Goal: Browse casually: Explore the website without a specific task or goal

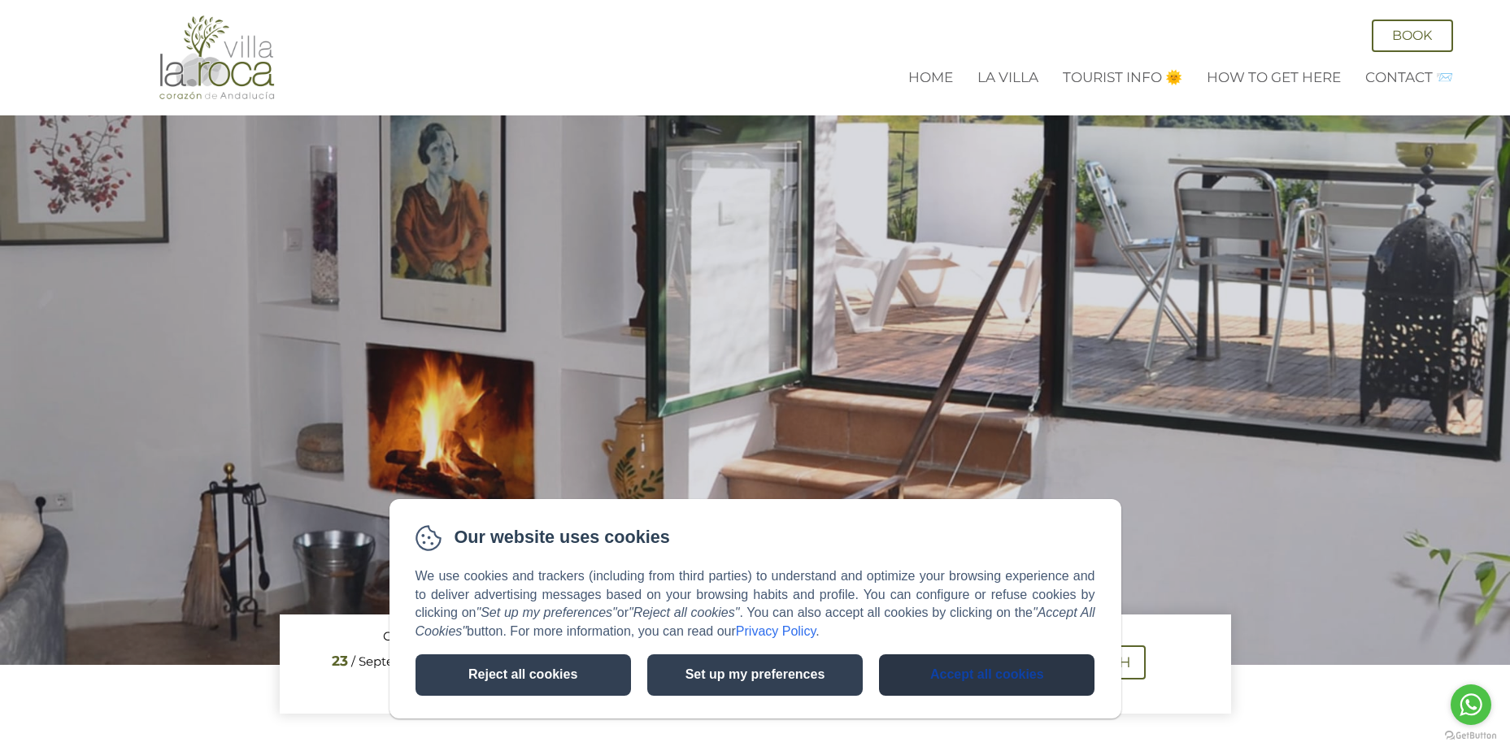
click at [972, 683] on button "Accept all cookies" at bounding box center [986, 674] width 215 height 41
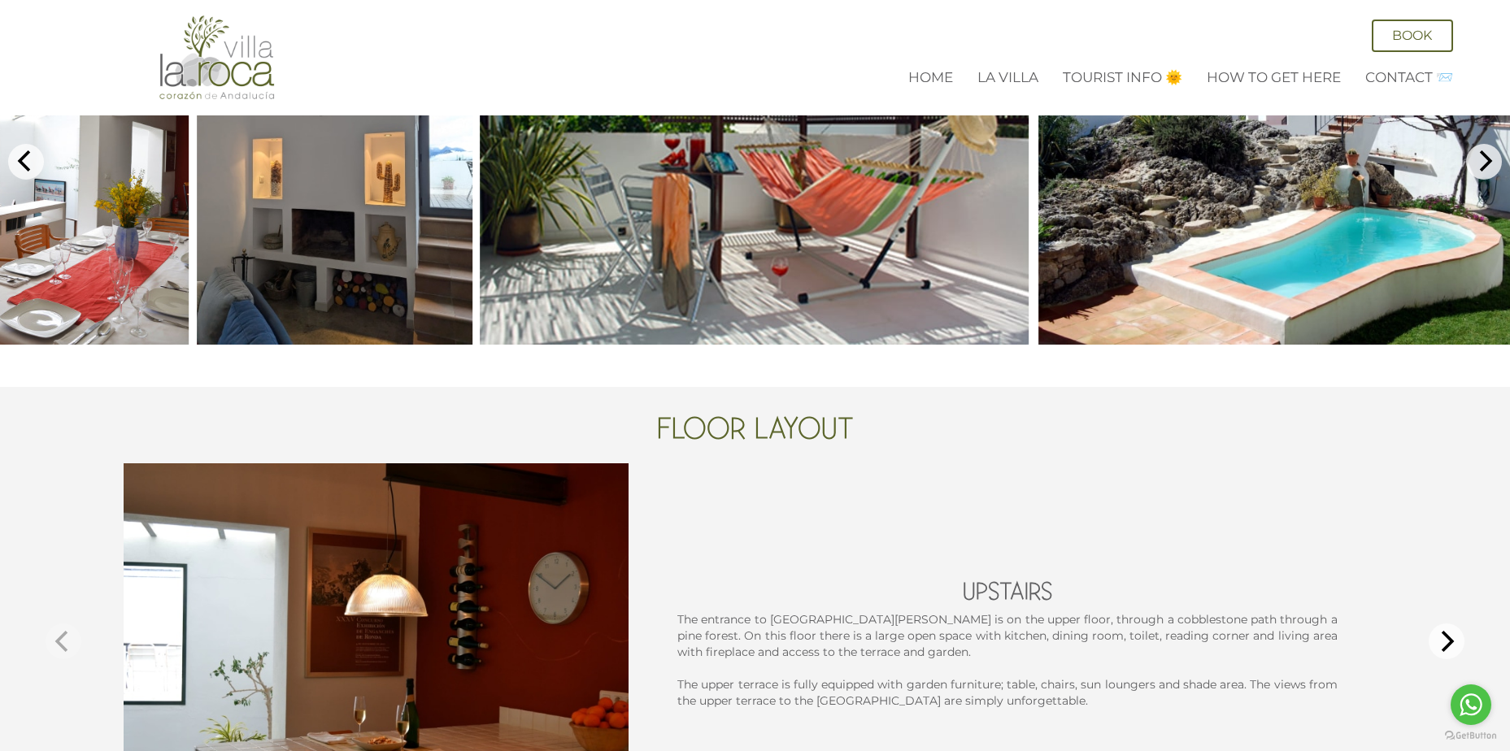
scroll to position [732, 0]
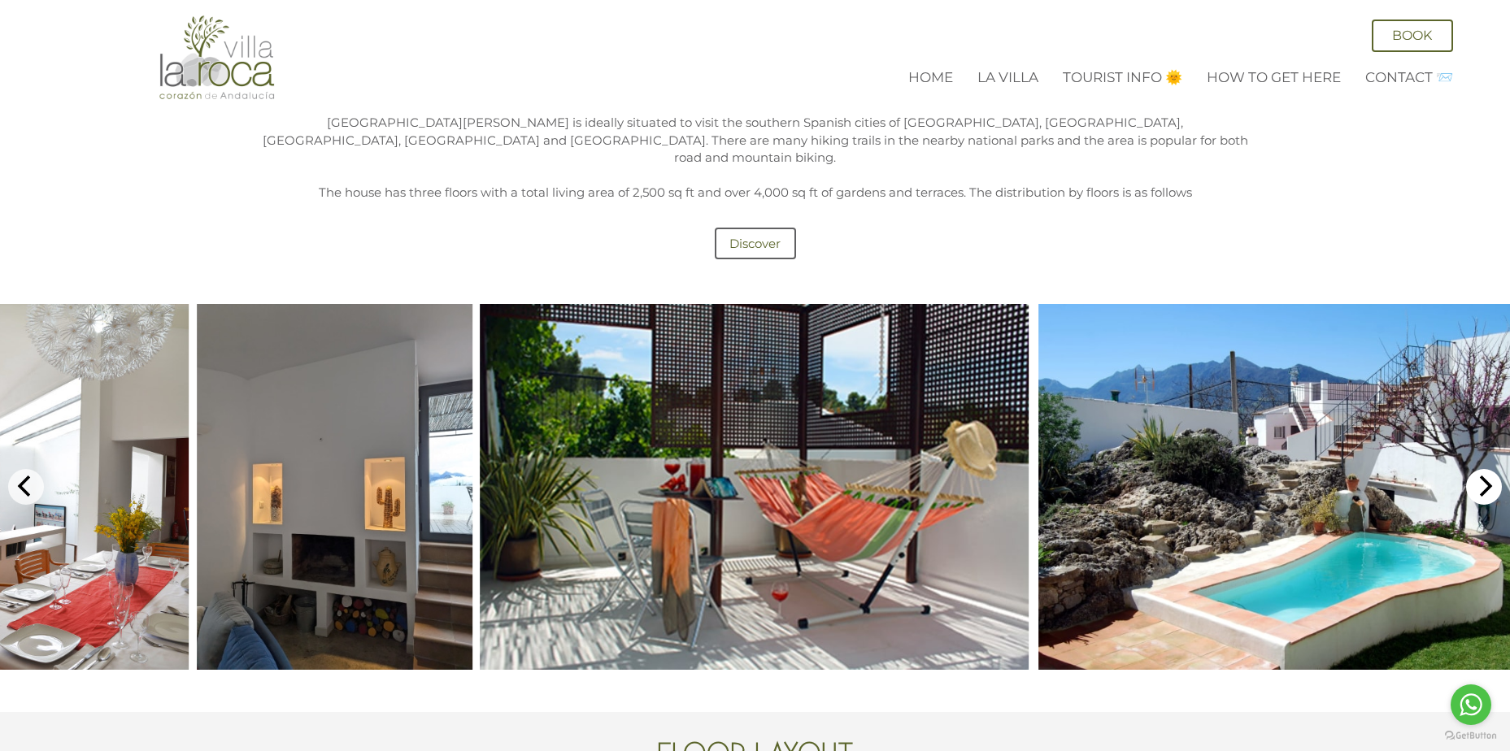
click at [1482, 476] on icon "Next" at bounding box center [1483, 486] width 21 height 21
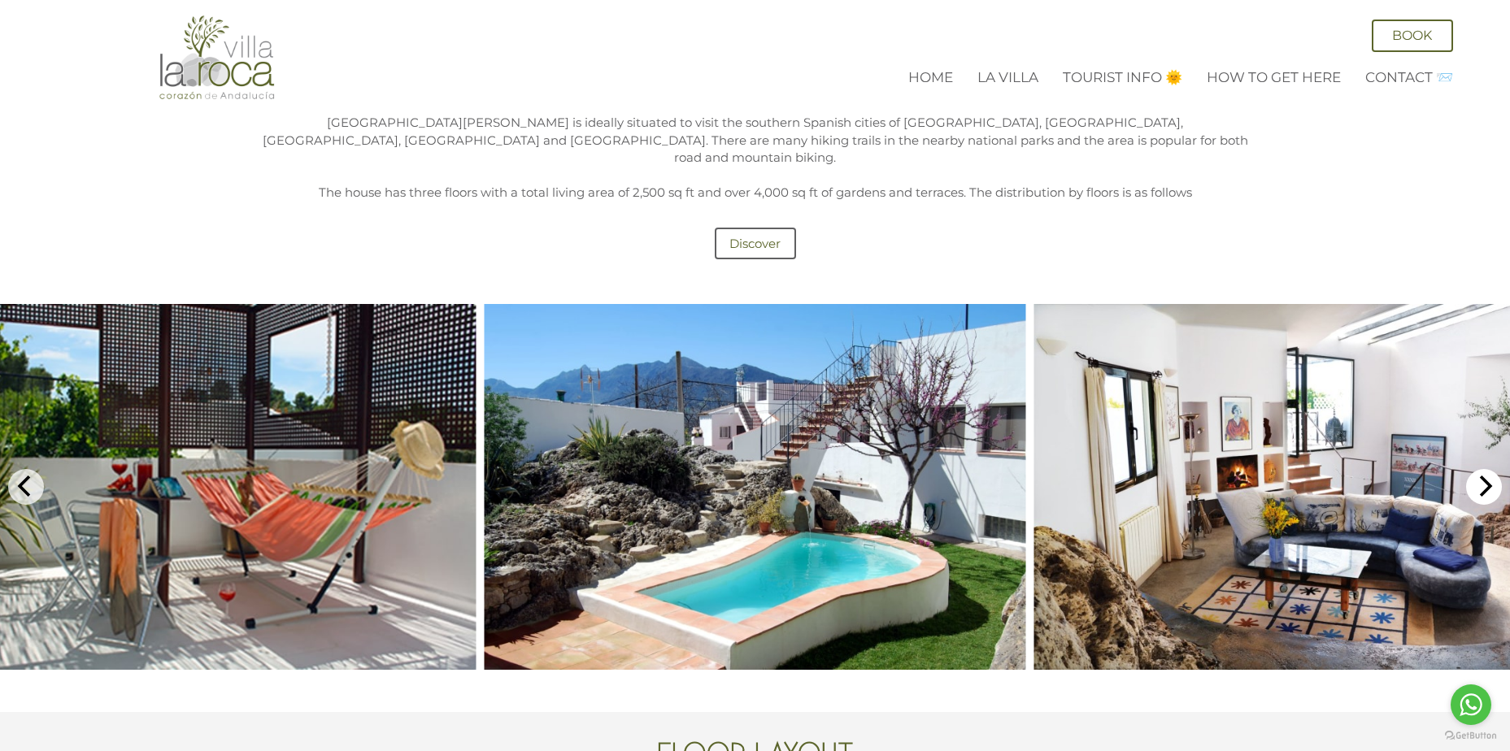
click at [1482, 476] on icon "Next" at bounding box center [1483, 486] width 21 height 21
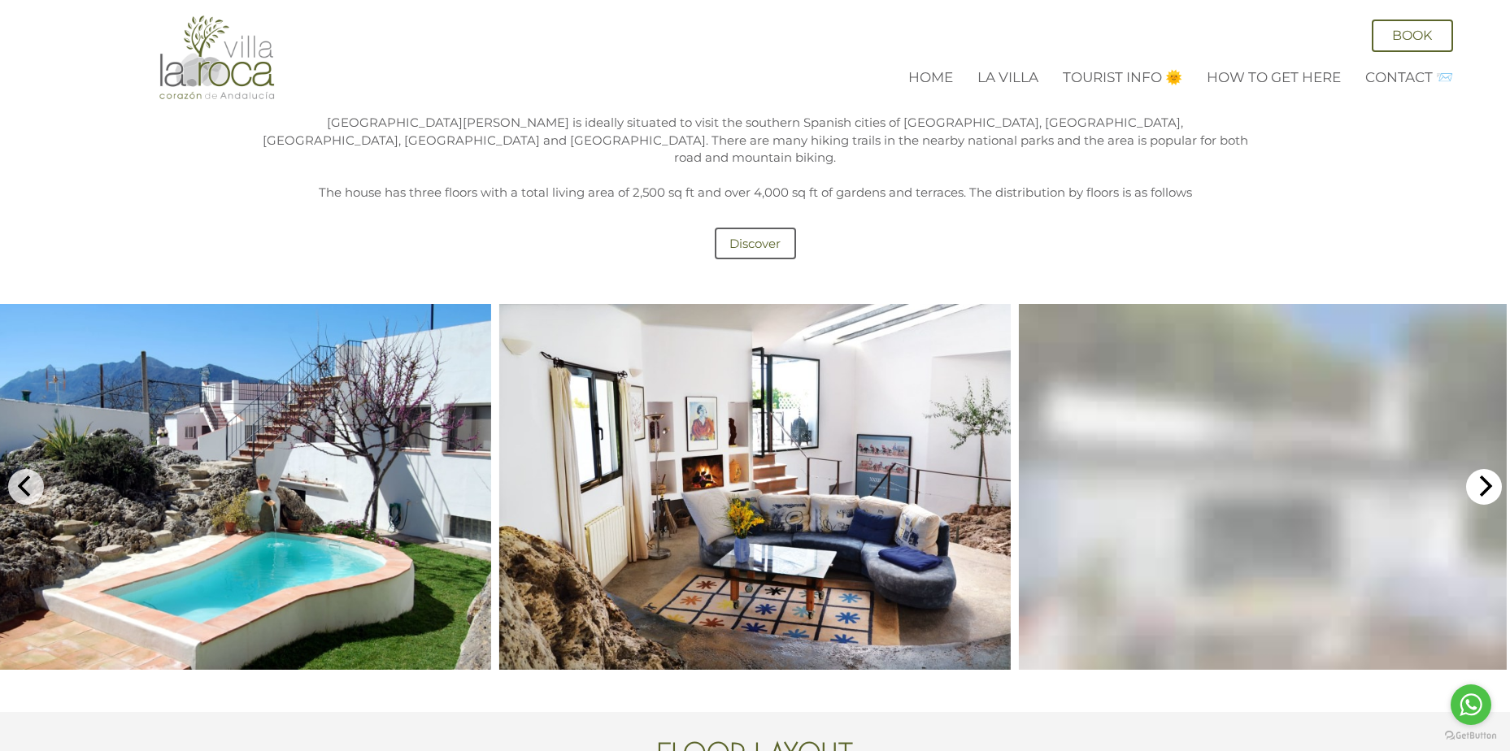
click at [1482, 476] on icon "Next" at bounding box center [1483, 486] width 21 height 21
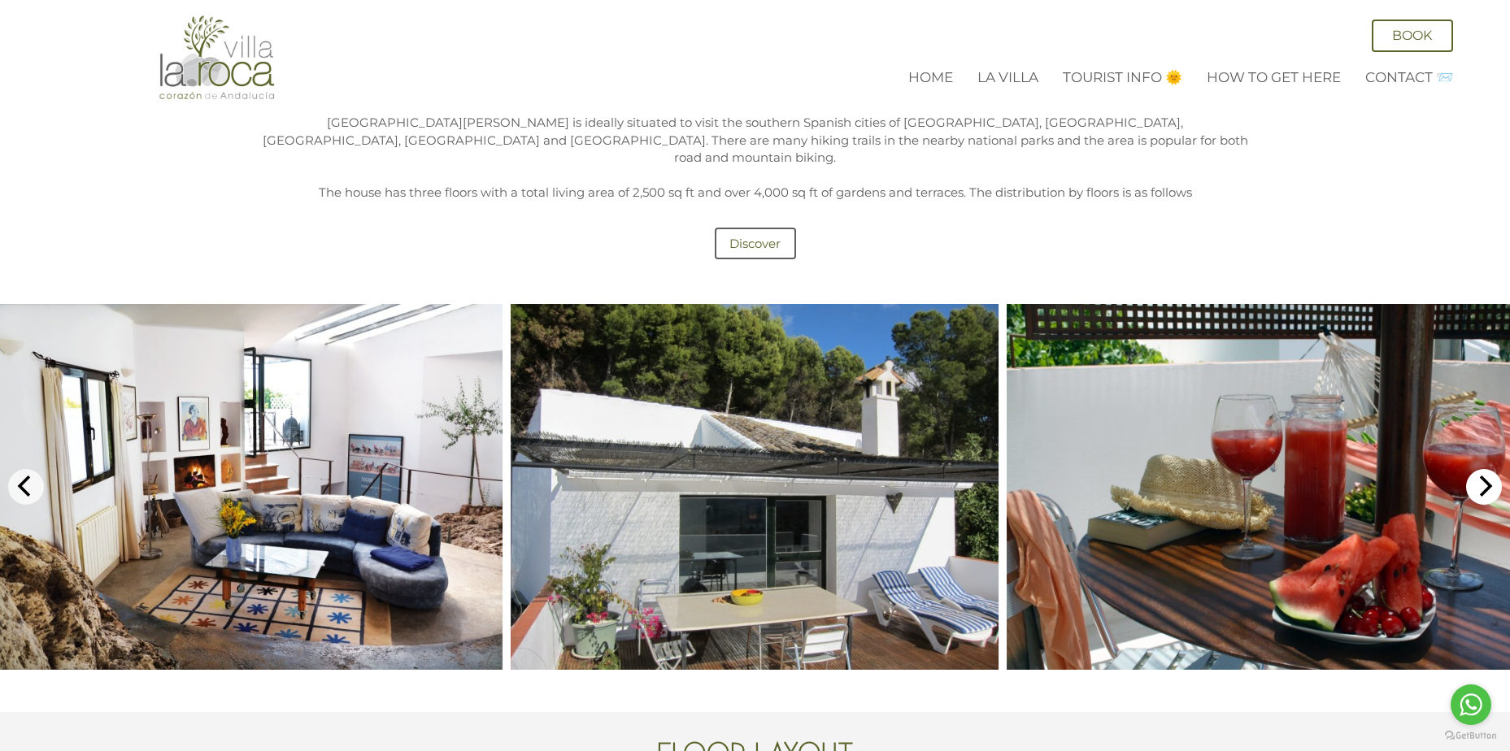
click at [1482, 476] on icon "Next" at bounding box center [1483, 486] width 21 height 21
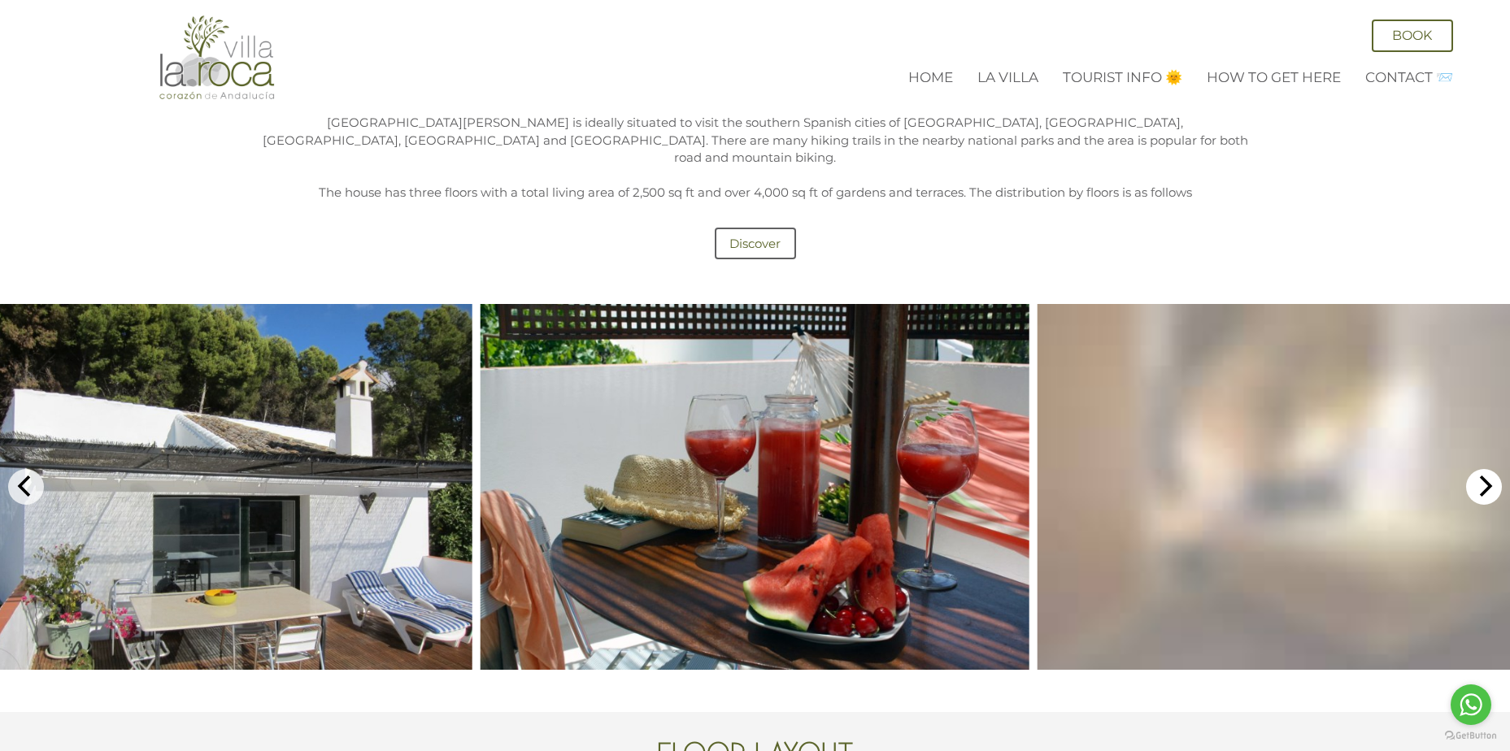
click at [1482, 476] on icon "Next" at bounding box center [1483, 486] width 21 height 21
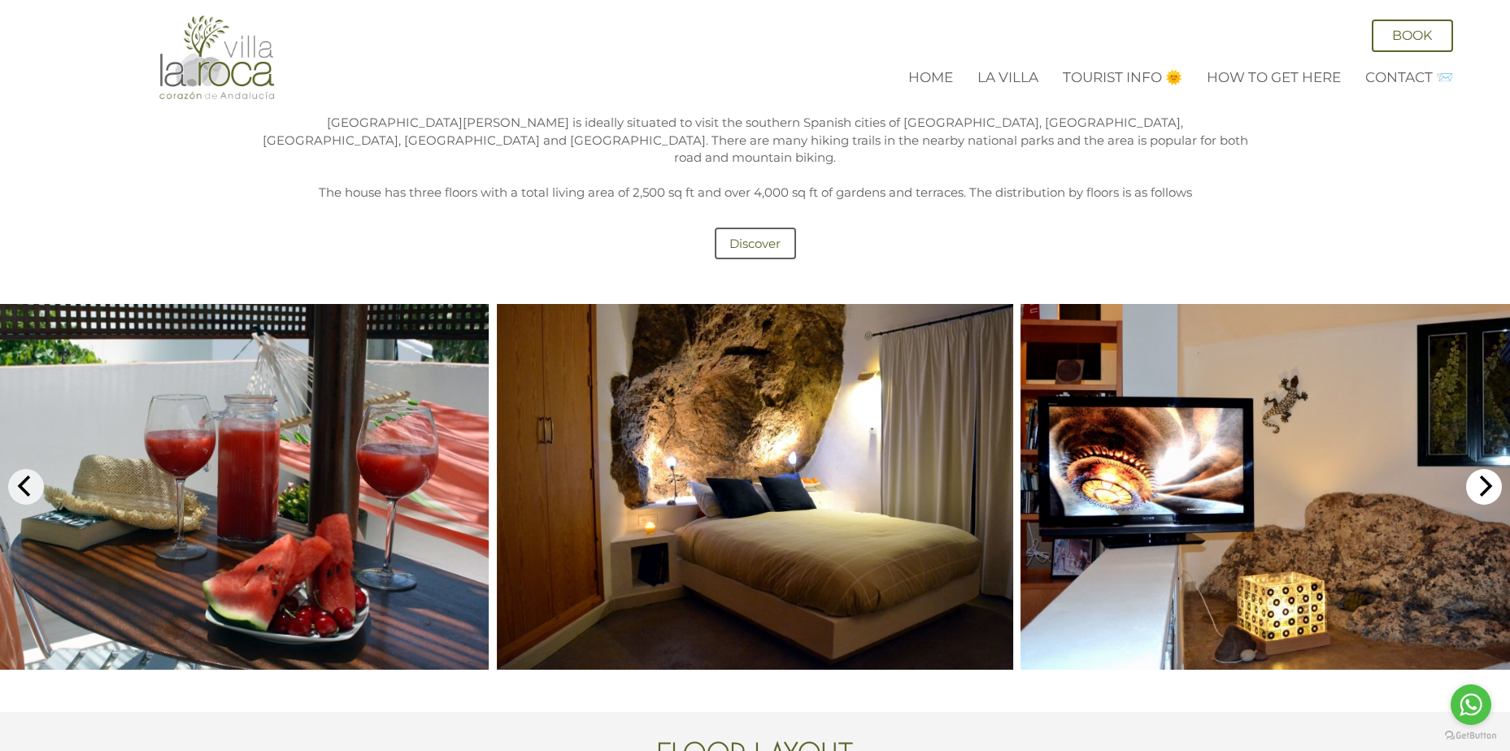
click at [1482, 476] on icon "Next" at bounding box center [1483, 486] width 21 height 21
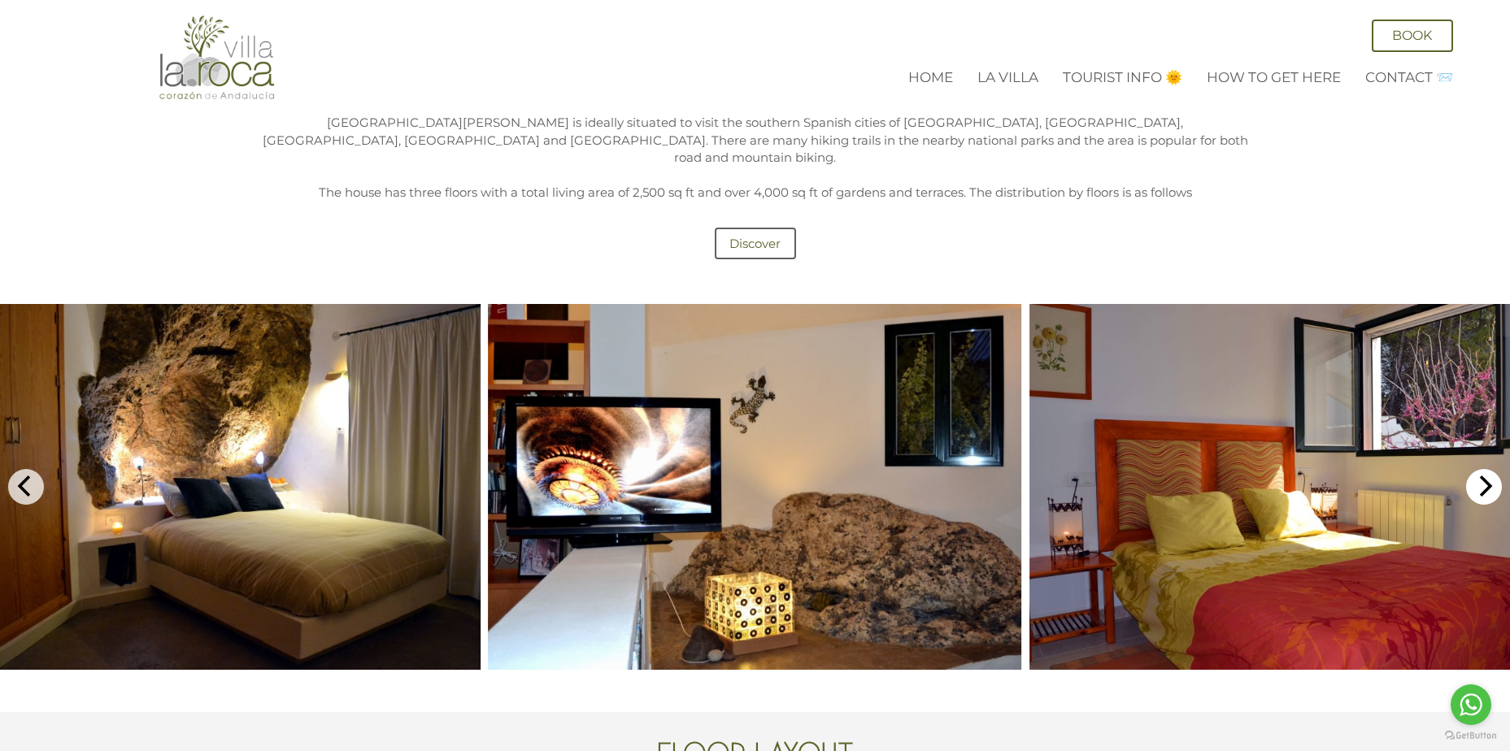
click at [1482, 476] on icon "Next" at bounding box center [1483, 486] width 21 height 21
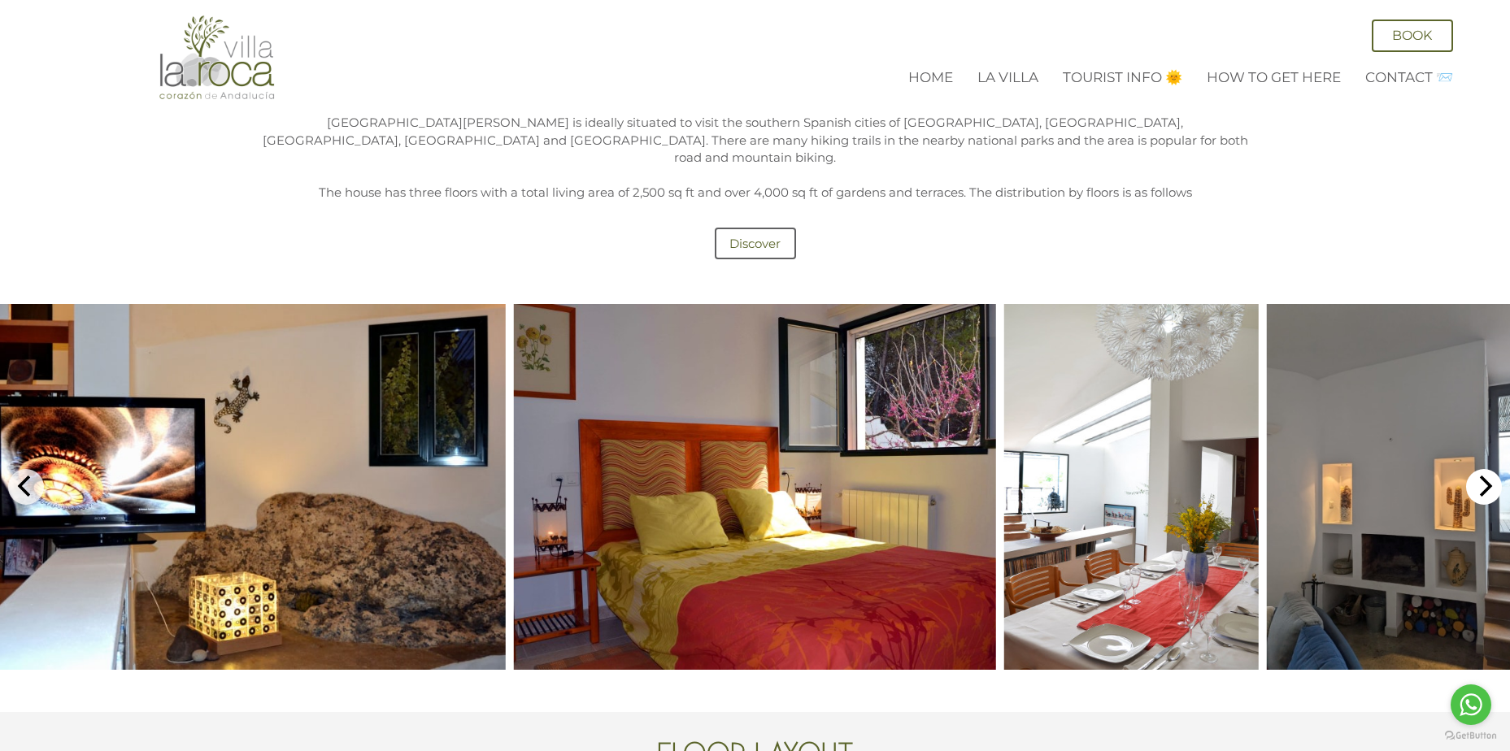
click at [1482, 476] on icon "Next" at bounding box center [1483, 486] width 21 height 21
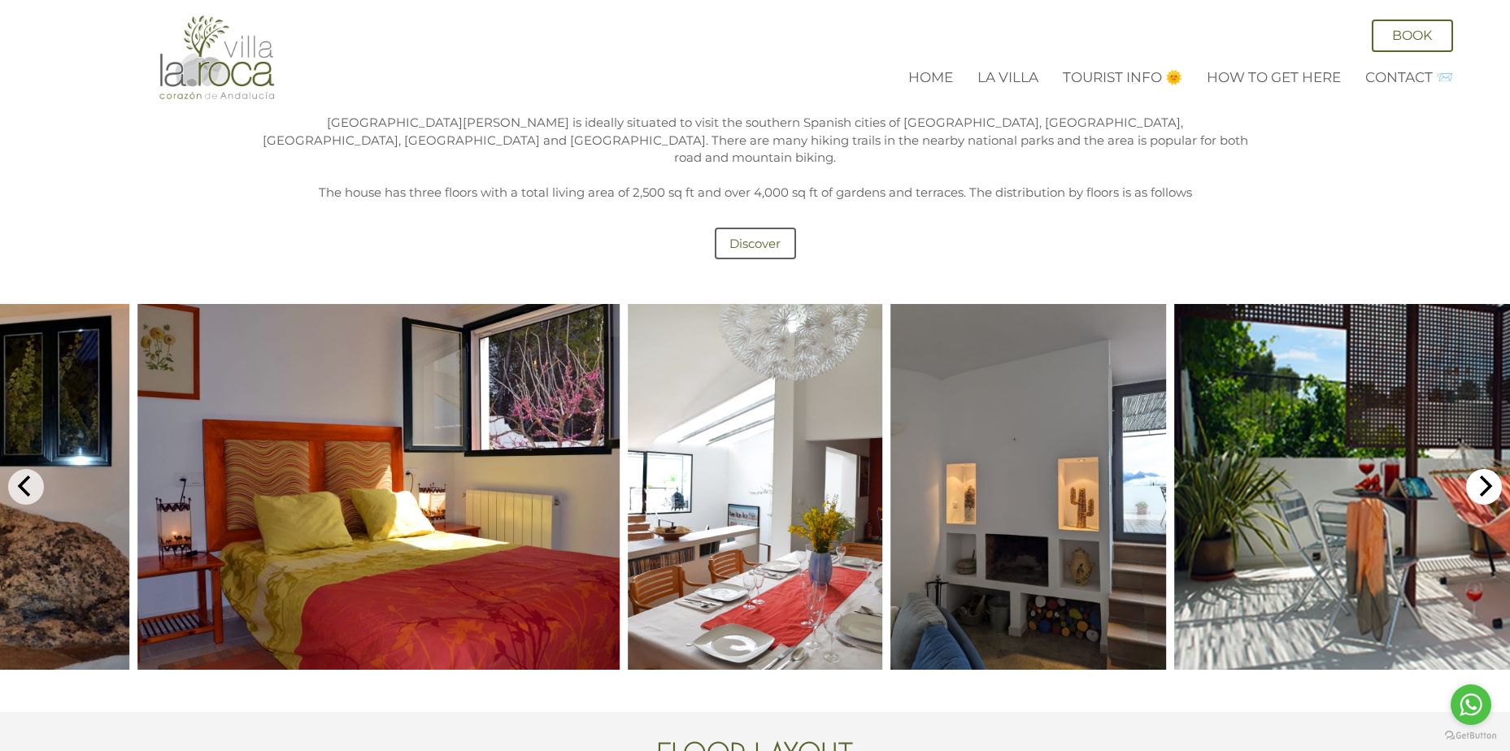
click at [1482, 476] on icon "Next" at bounding box center [1483, 486] width 21 height 21
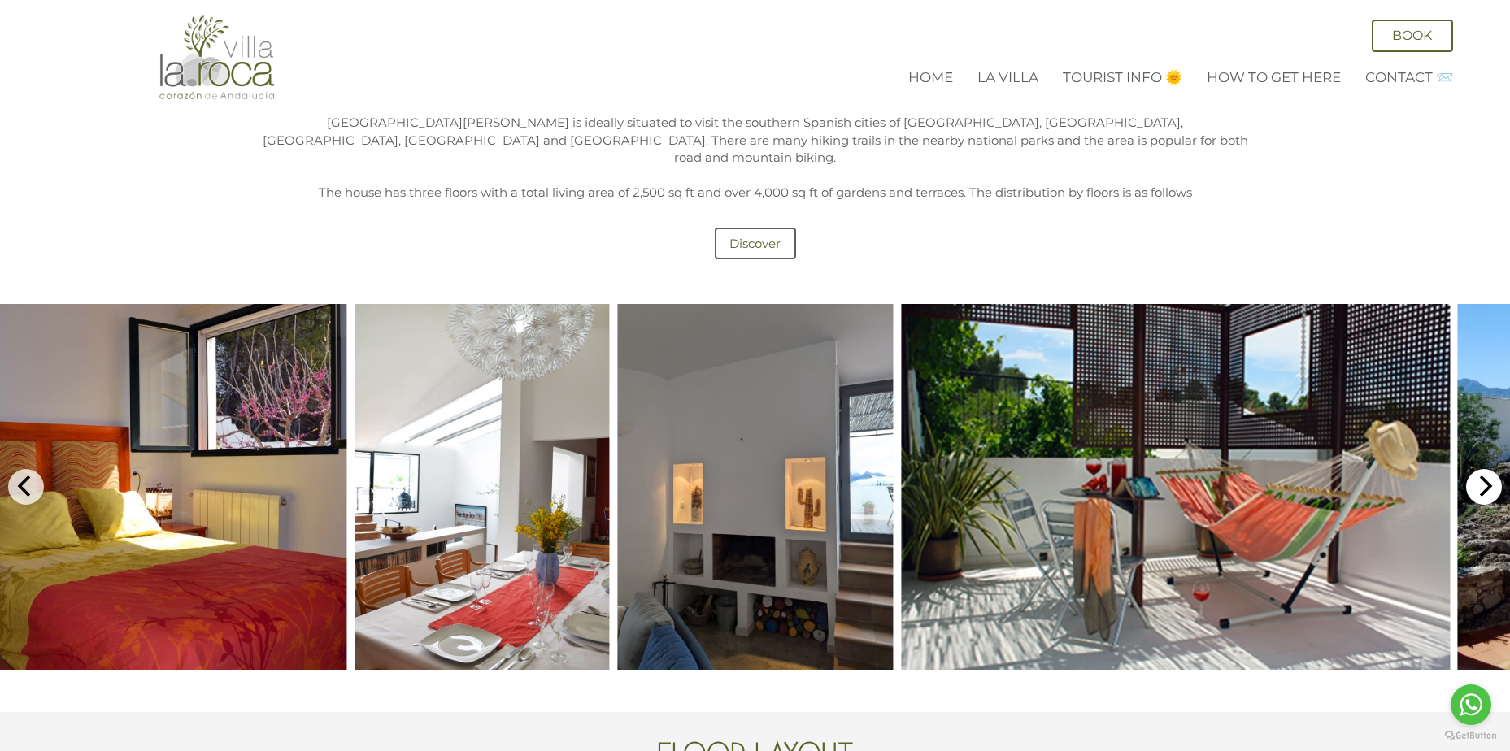
click at [1482, 476] on icon "Next" at bounding box center [1483, 486] width 21 height 21
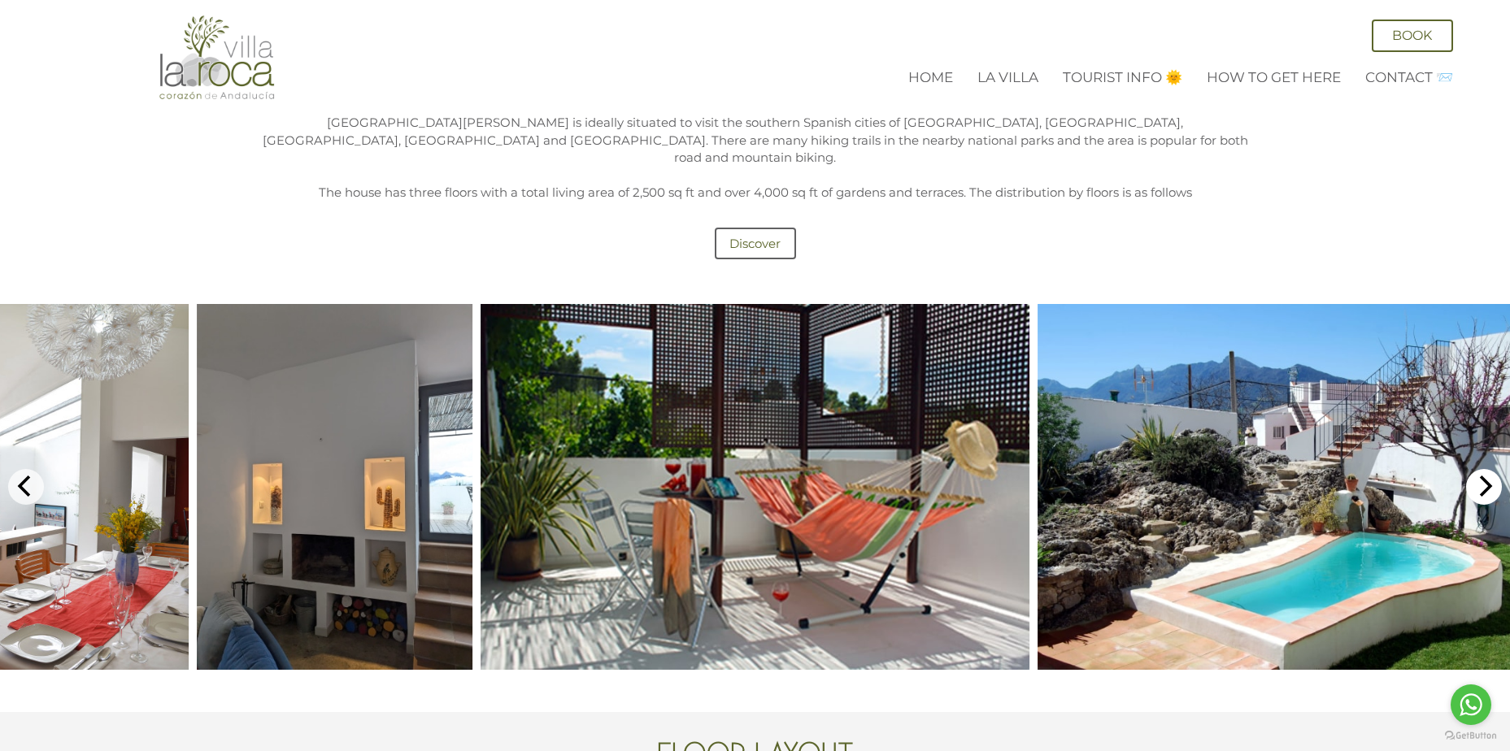
click at [1482, 476] on icon "Next" at bounding box center [1483, 486] width 21 height 21
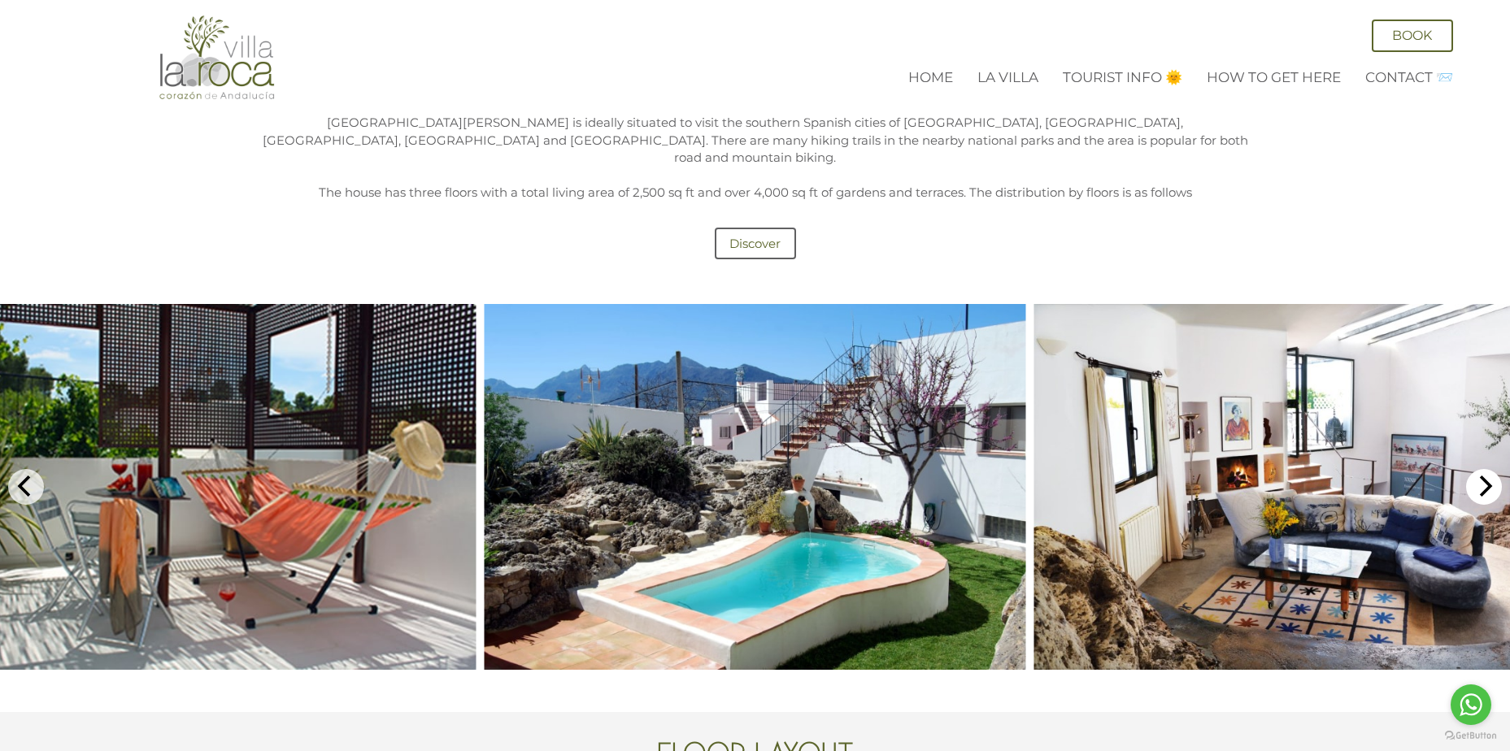
click at [1482, 476] on icon "Next" at bounding box center [1483, 486] width 21 height 21
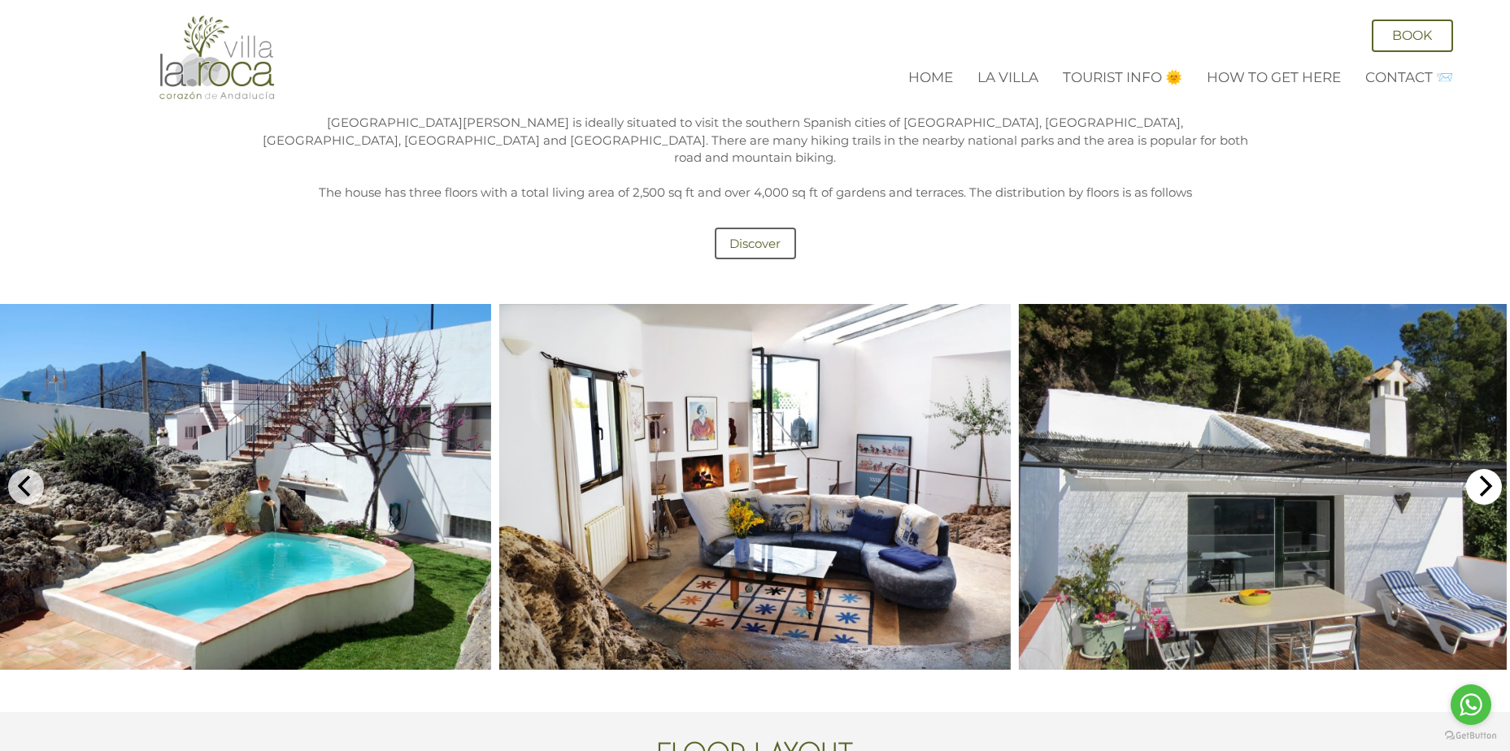
click at [1482, 476] on icon "Next" at bounding box center [1483, 486] width 21 height 21
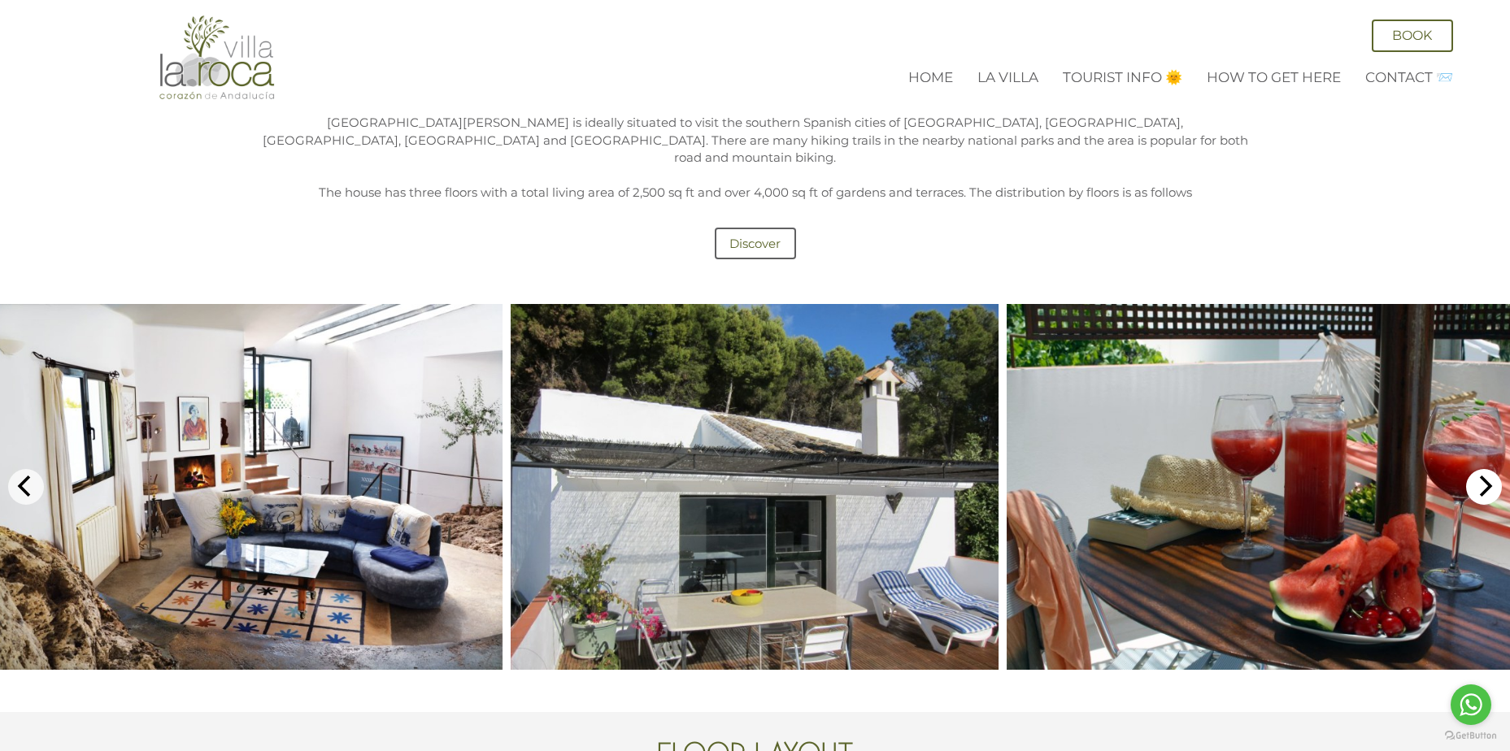
click at [1482, 476] on icon "Next" at bounding box center [1483, 486] width 21 height 21
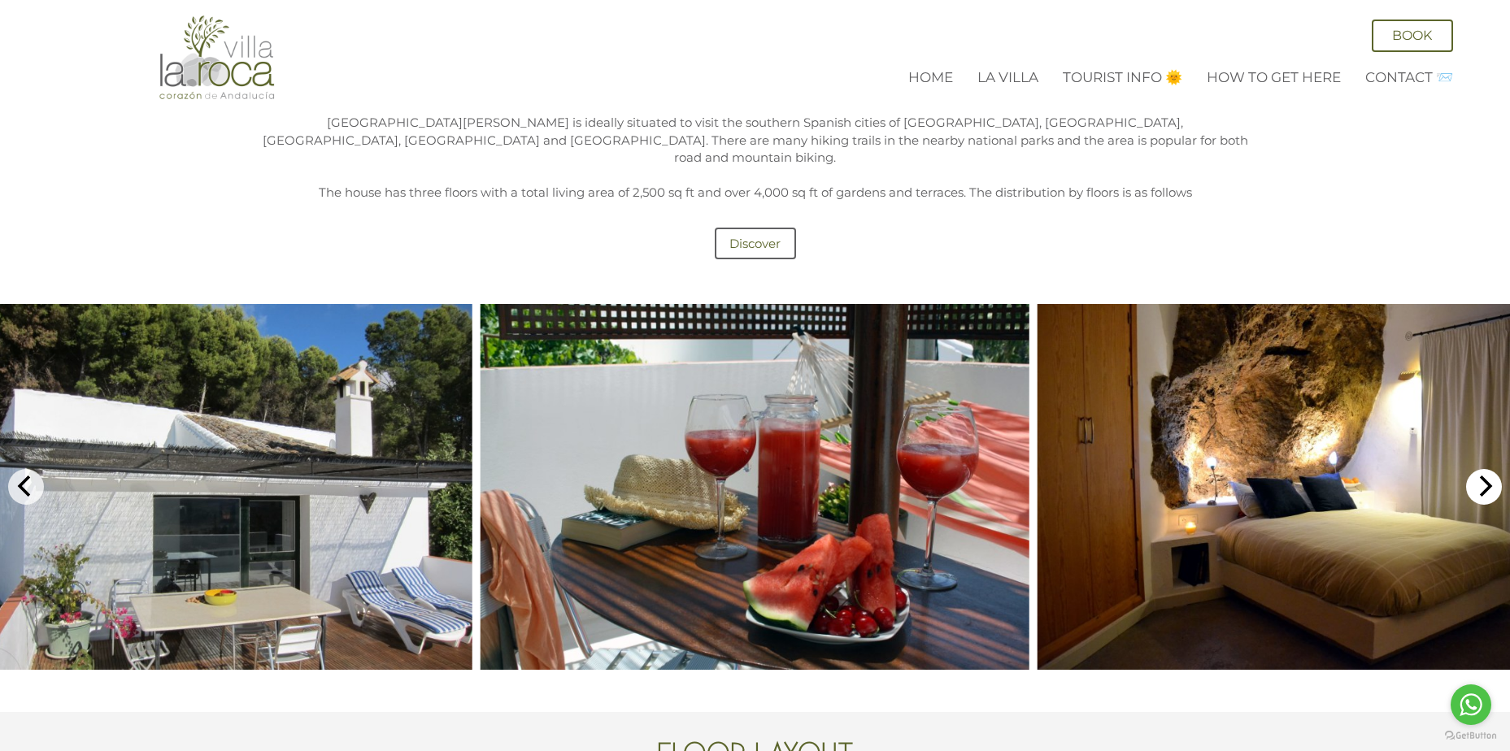
click at [1482, 476] on icon "Next" at bounding box center [1483, 486] width 21 height 21
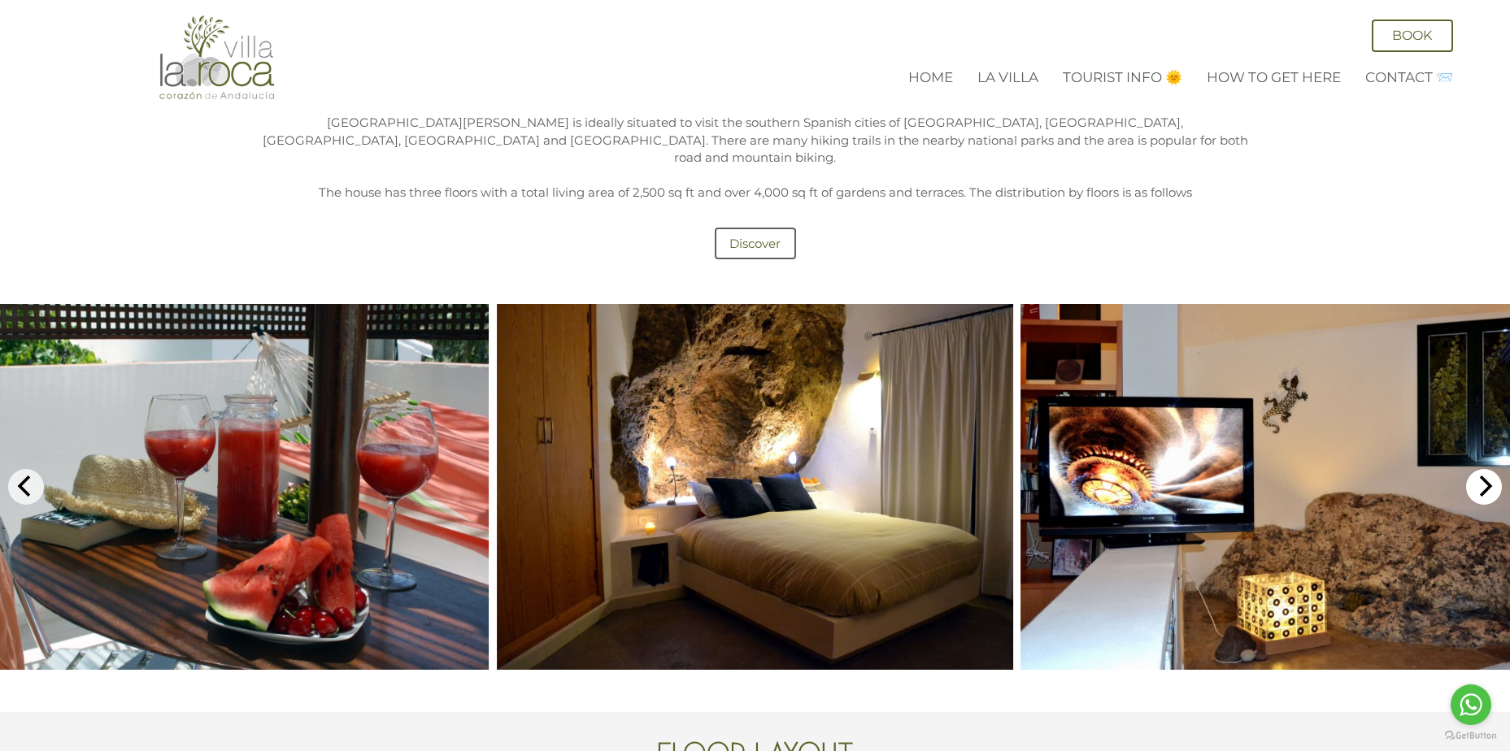
click at [1482, 476] on icon "Next" at bounding box center [1483, 486] width 21 height 21
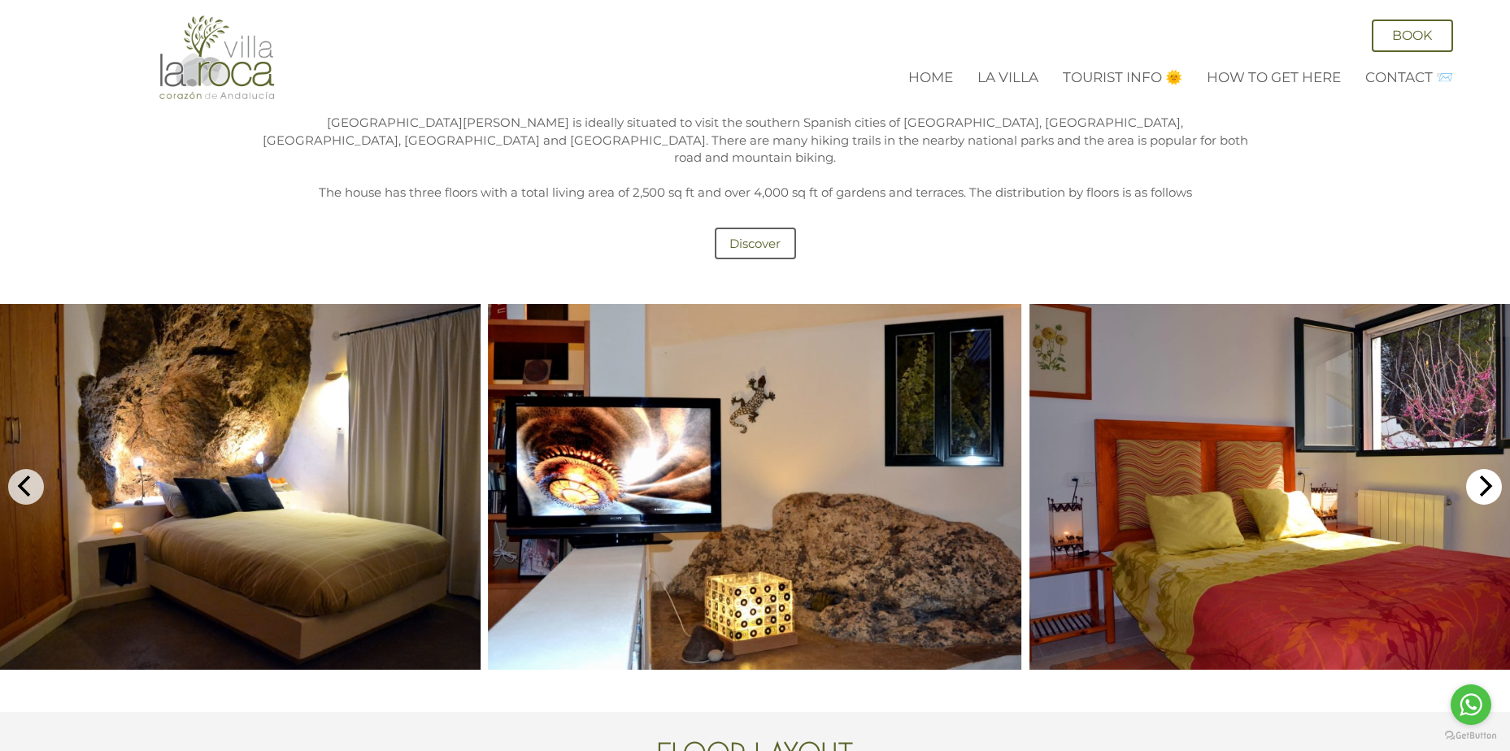
click at [1482, 476] on icon "Next" at bounding box center [1483, 486] width 21 height 21
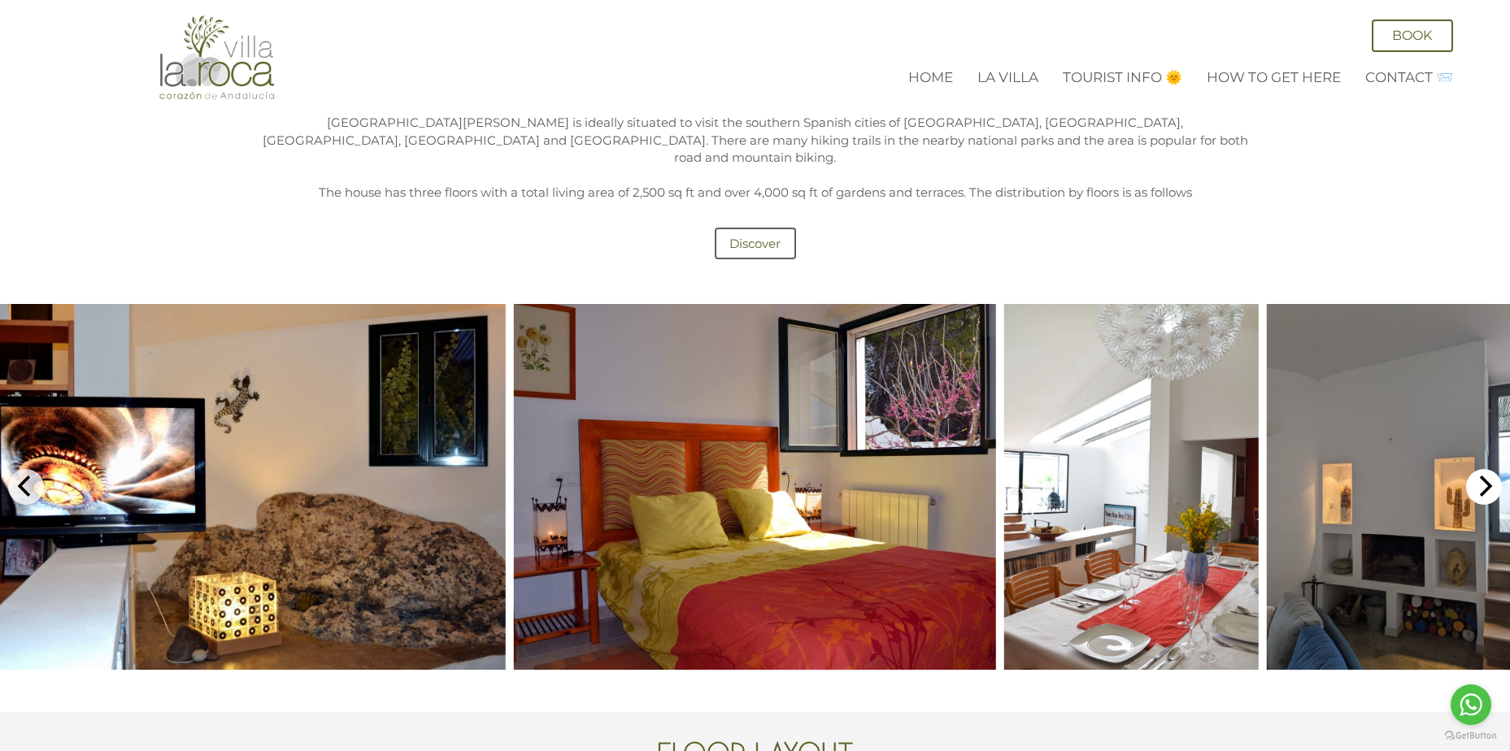
click at [1482, 476] on icon "Next" at bounding box center [1483, 486] width 21 height 21
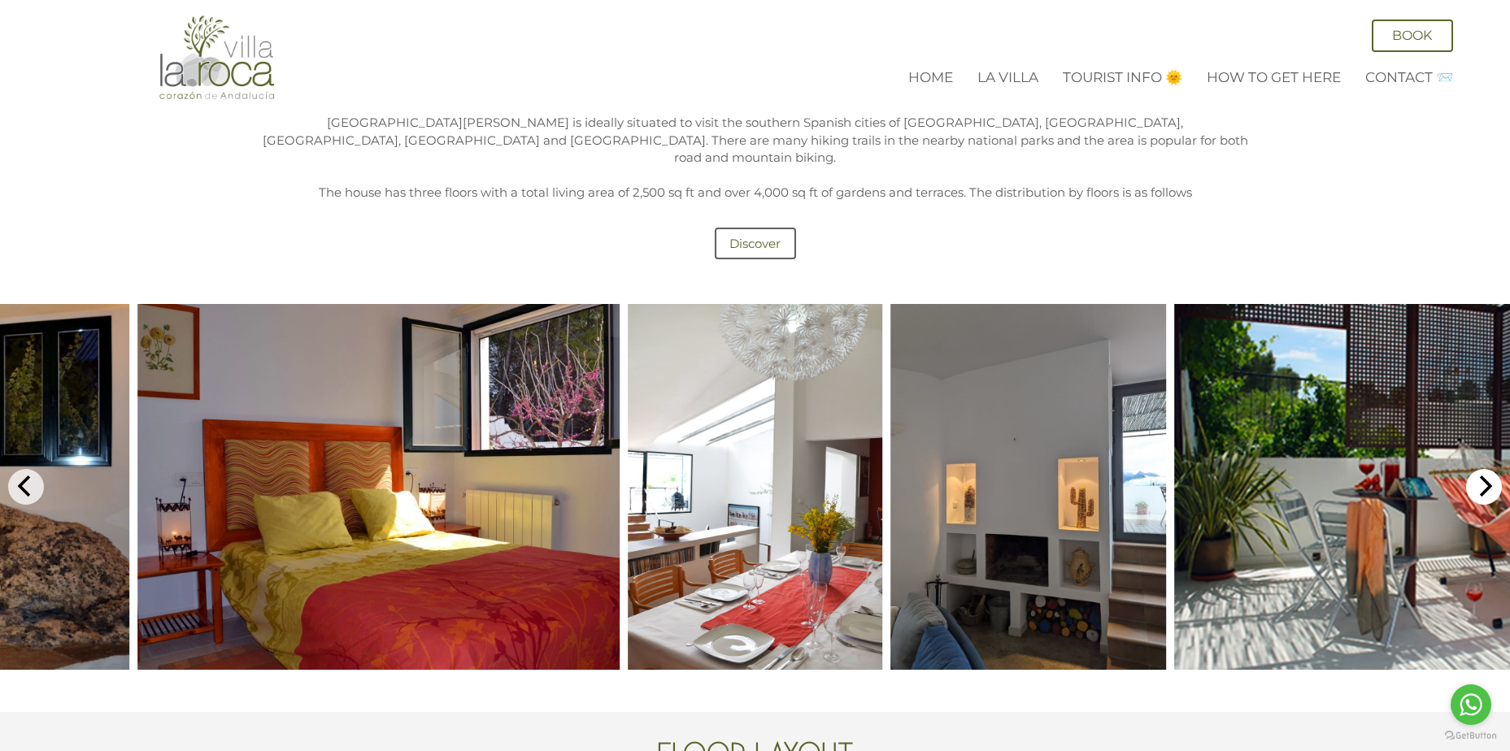
click at [1482, 476] on icon "Next" at bounding box center [1483, 486] width 21 height 21
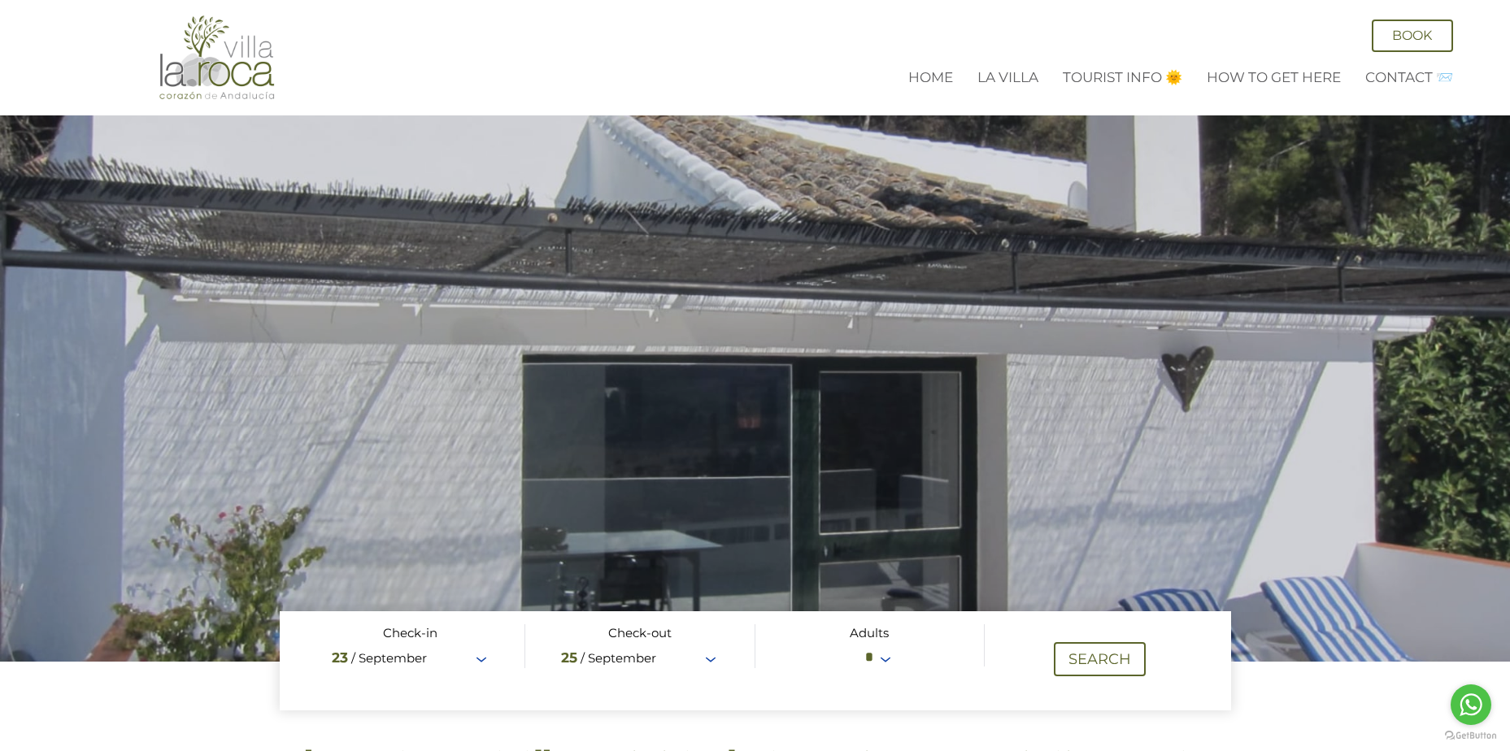
scroll to position [0, 0]
